Goal: Check status: Check status

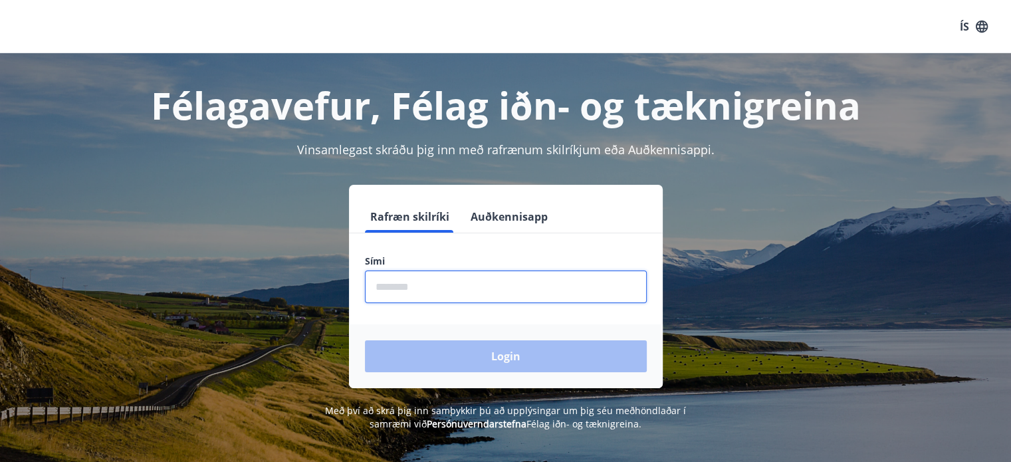
click at [386, 290] on input "phone" at bounding box center [506, 286] width 282 height 33
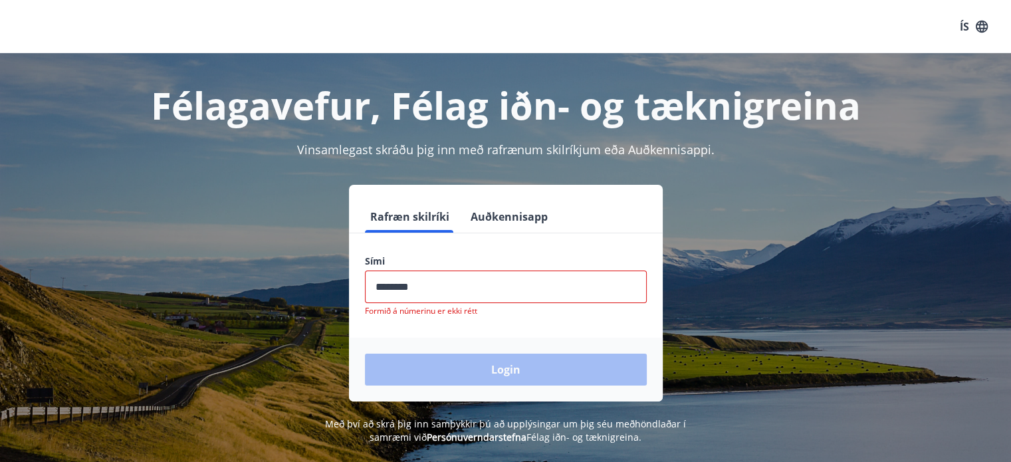
click at [460, 353] on div "Login" at bounding box center [506, 370] width 314 height 64
click at [454, 288] on input "phone" at bounding box center [506, 286] width 282 height 33
type input "*"
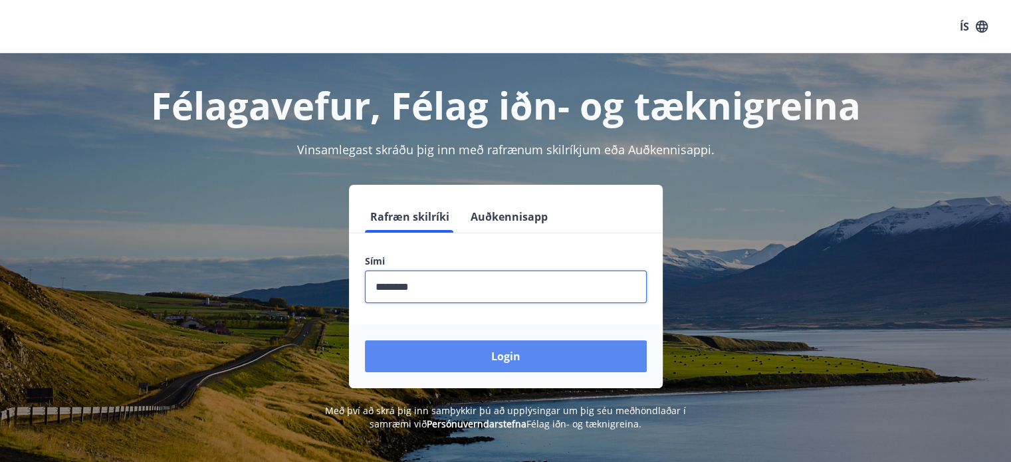
type input "********"
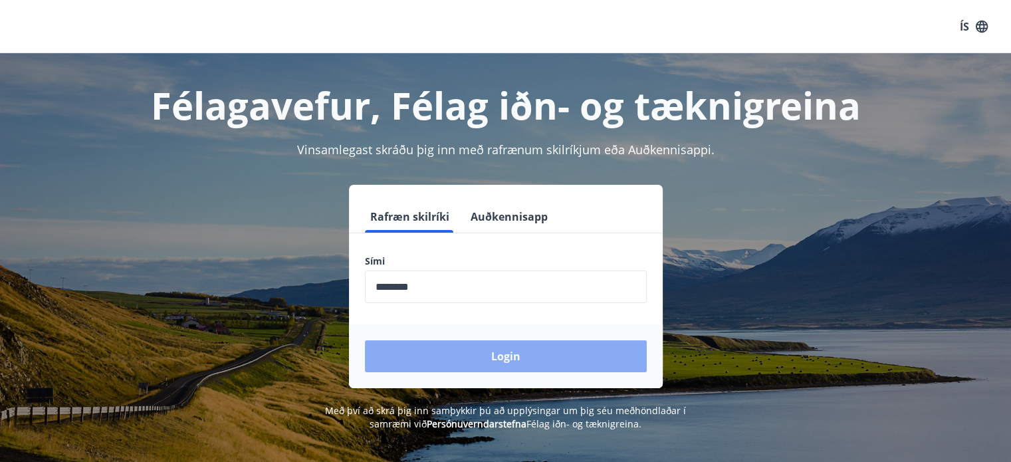
click at [482, 354] on button "Login" at bounding box center [506, 356] width 282 height 32
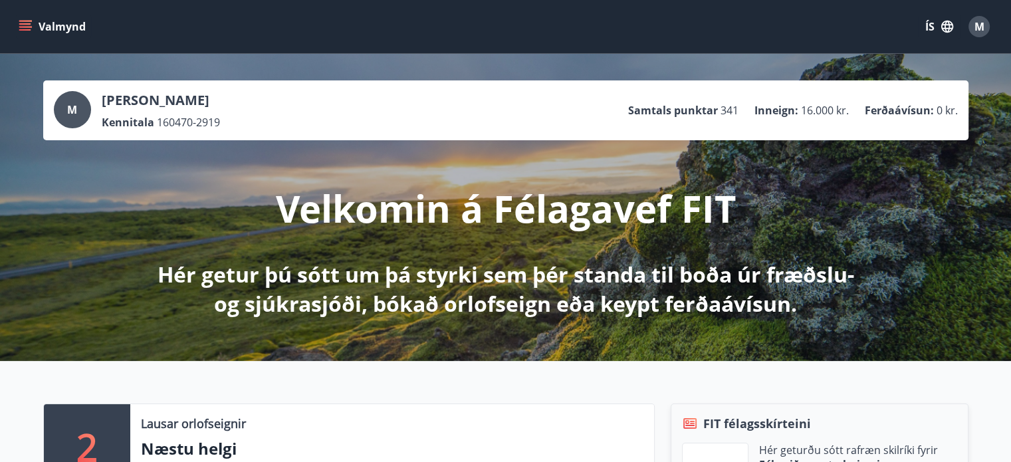
click at [29, 26] on icon "menu" at bounding box center [25, 26] width 13 height 13
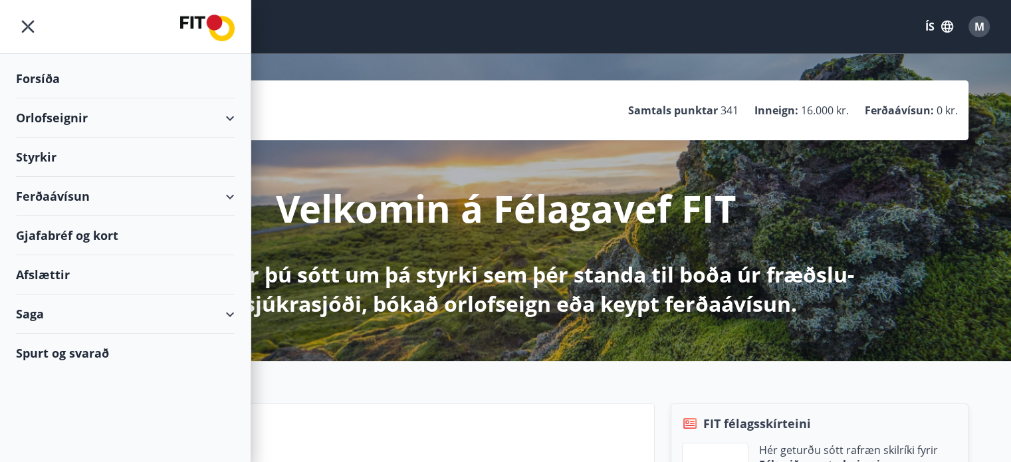
click at [229, 314] on div "Saga" at bounding box center [125, 313] width 219 height 39
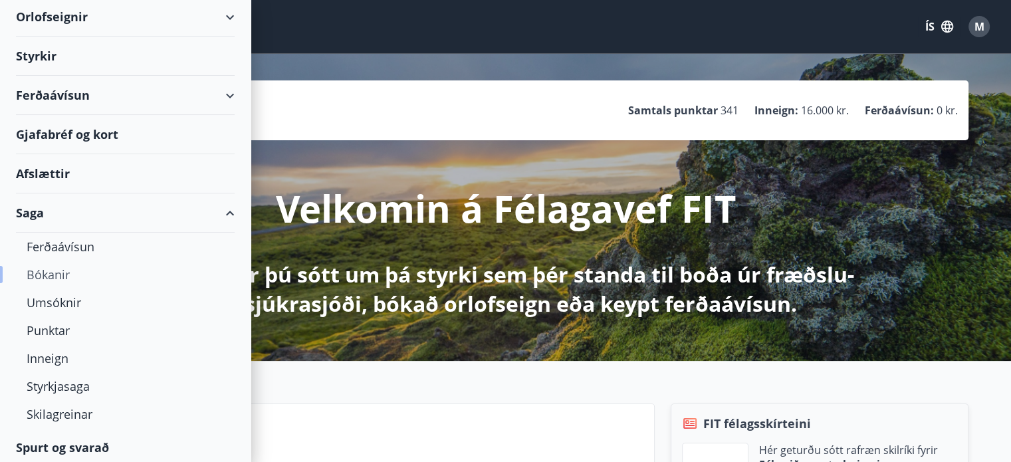
scroll to position [104, 0]
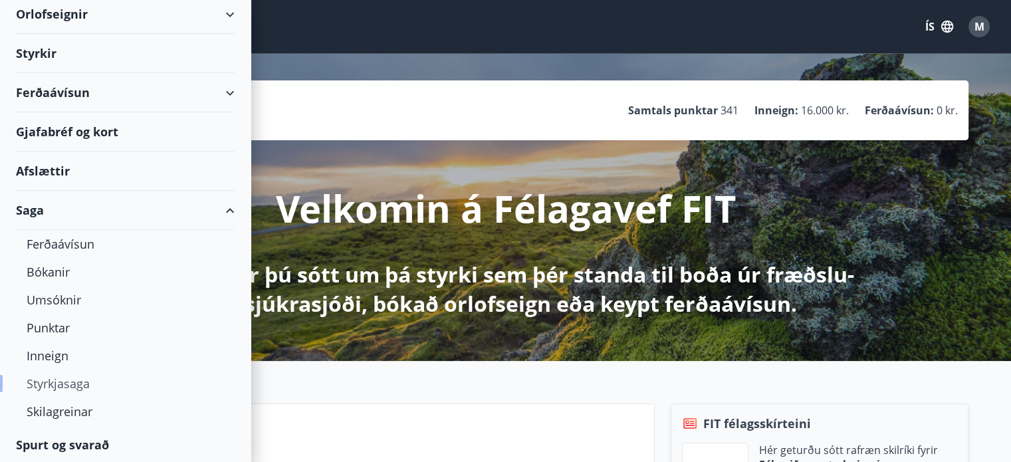
click at [60, 386] on div "Styrkjasaga" at bounding box center [125, 383] width 197 height 28
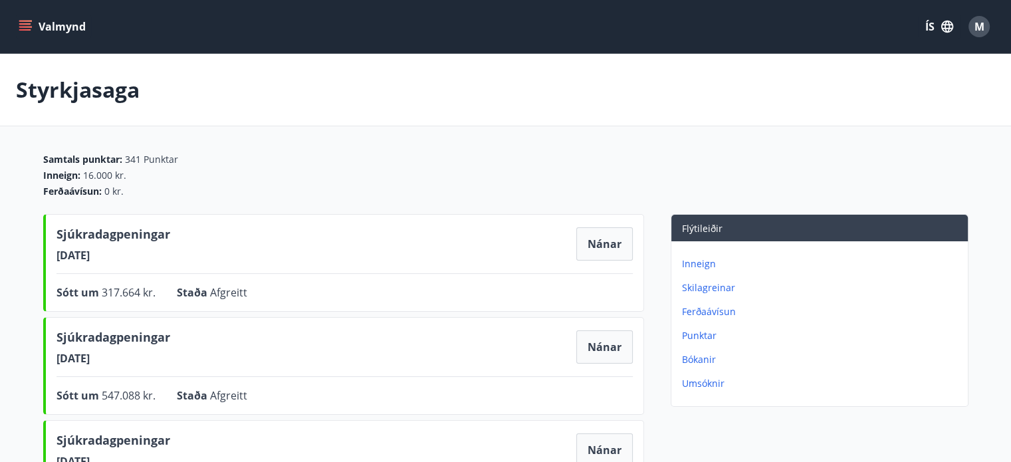
click at [412, 326] on div "Sjúkradagpeningar [DATE] Nánar Sótt um 547.088 kr. Staða Afgreitt Nánar" at bounding box center [343, 366] width 601 height 98
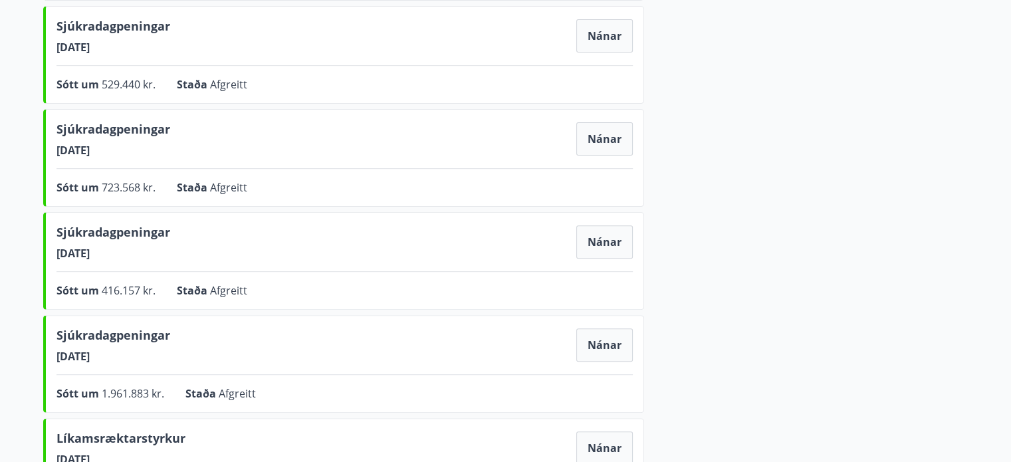
scroll to position [411, 0]
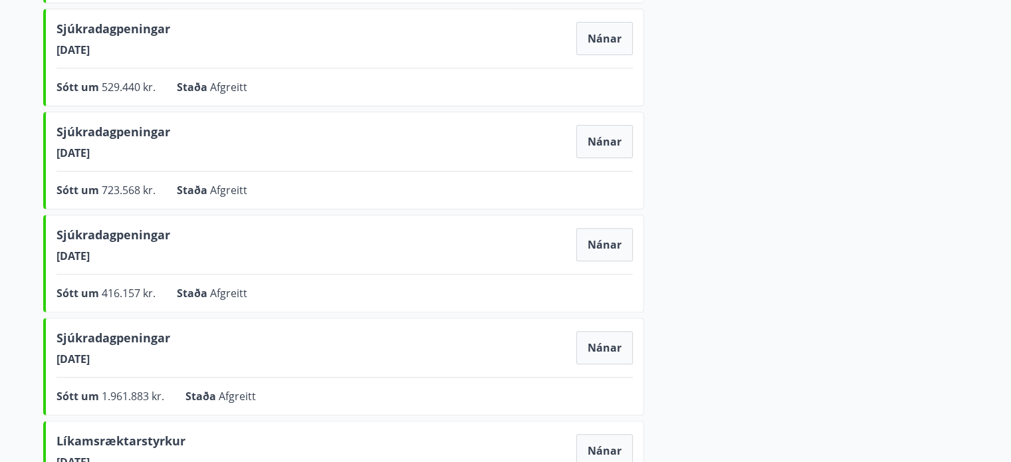
click at [412, 302] on div "Sjúkradagpeningar [DATE] Nánar Sótt um 416.157 kr. Staða Afgreitt Nánar" at bounding box center [343, 264] width 601 height 98
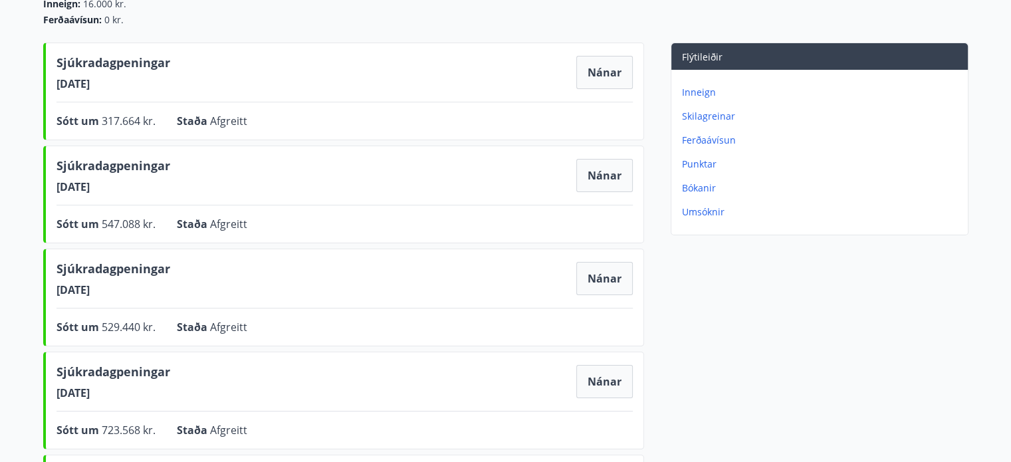
scroll to position [155, 0]
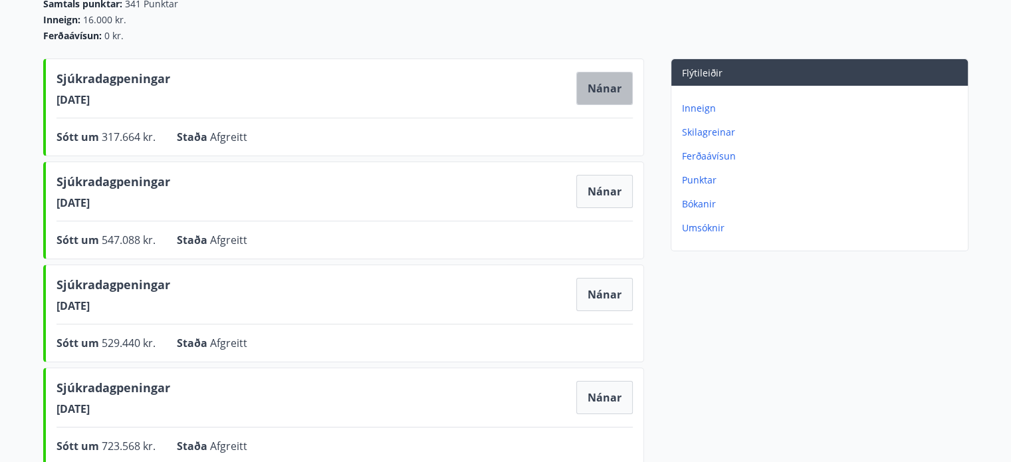
click at [603, 96] on button "Nánar" at bounding box center [604, 88] width 56 height 33
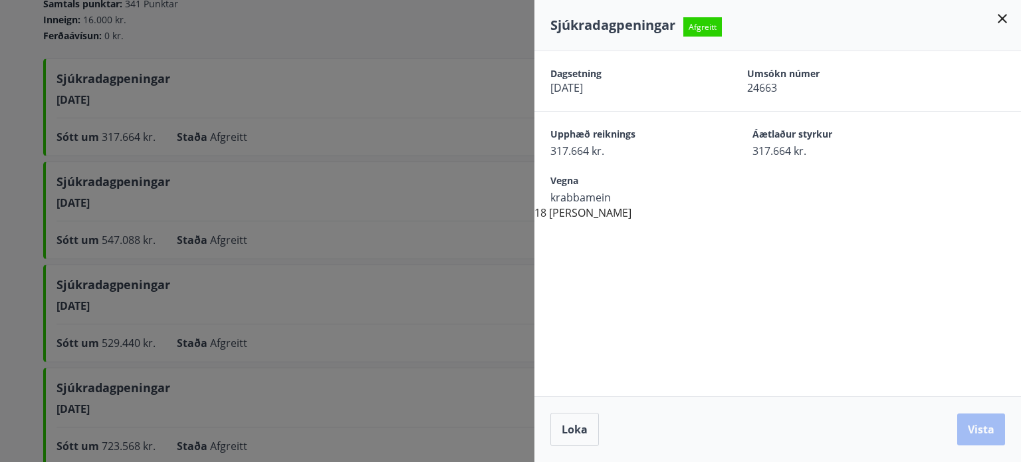
click at [607, 284] on div "Dagsetning [DATE] Umsókn númer 24663 Upphæð reiknings 317.664 kr. Áætlaður styr…" at bounding box center [777, 223] width 486 height 345
click at [1004, 17] on icon at bounding box center [1001, 18] width 9 height 9
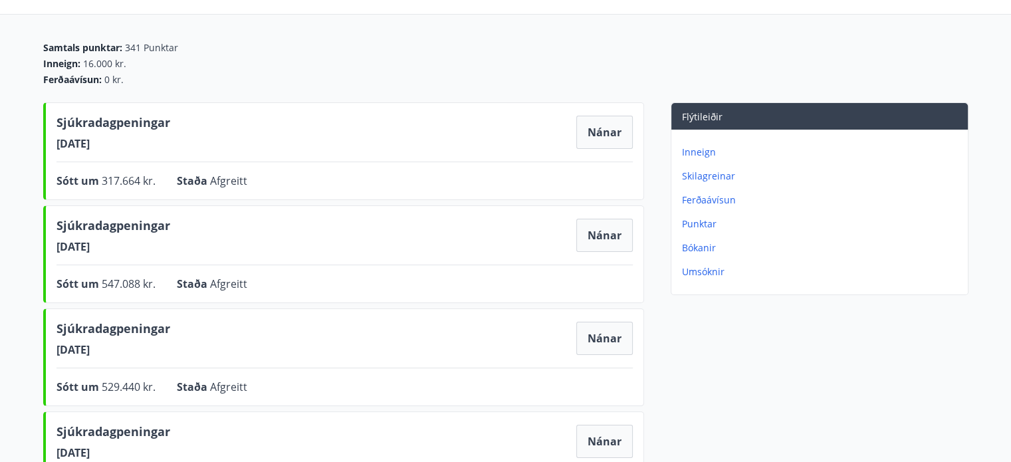
scroll to position [0, 0]
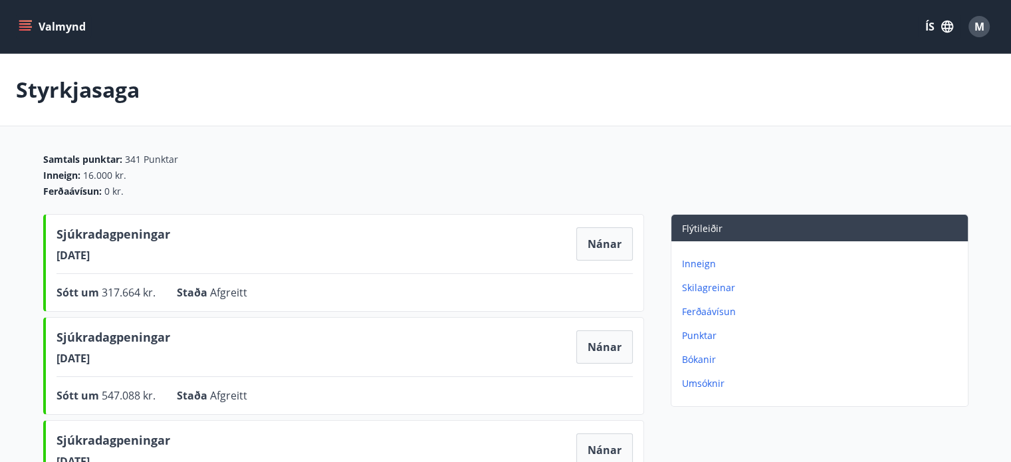
click at [574, 188] on div "Ferðaávísun : 0 kr." at bounding box center [505, 191] width 925 height 13
